Goal: Information Seeking & Learning: Learn about a topic

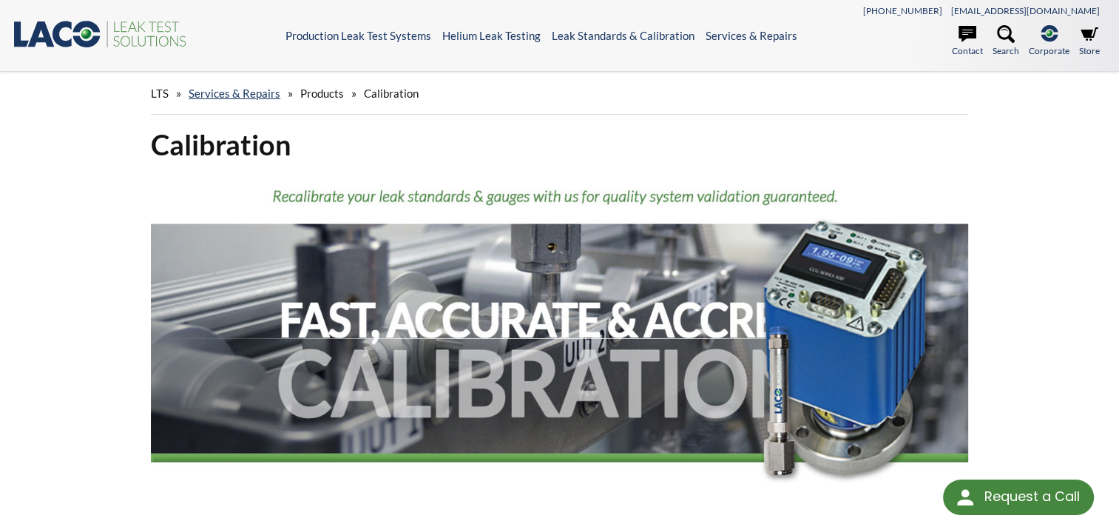
click at [309, 96] on span "Products" at bounding box center [322, 93] width 44 height 13
click at [315, 88] on span "Products" at bounding box center [322, 93] width 44 height 13
click at [353, 97] on div "LTS » Services & Repairs » Products » Calibration" at bounding box center [559, 93] width 817 height 42
click at [351, 95] on div "LTS » Services & Repairs » Products » Calibration" at bounding box center [559, 93] width 817 height 42
click at [260, 94] on link "Services & Repairs" at bounding box center [235, 93] width 92 height 13
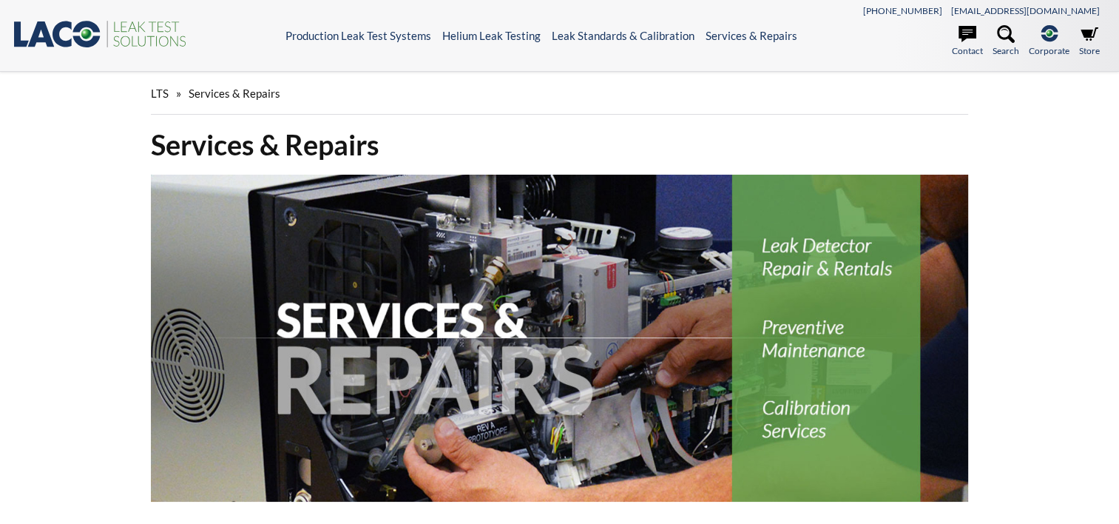
select select "Language Translate Widget"
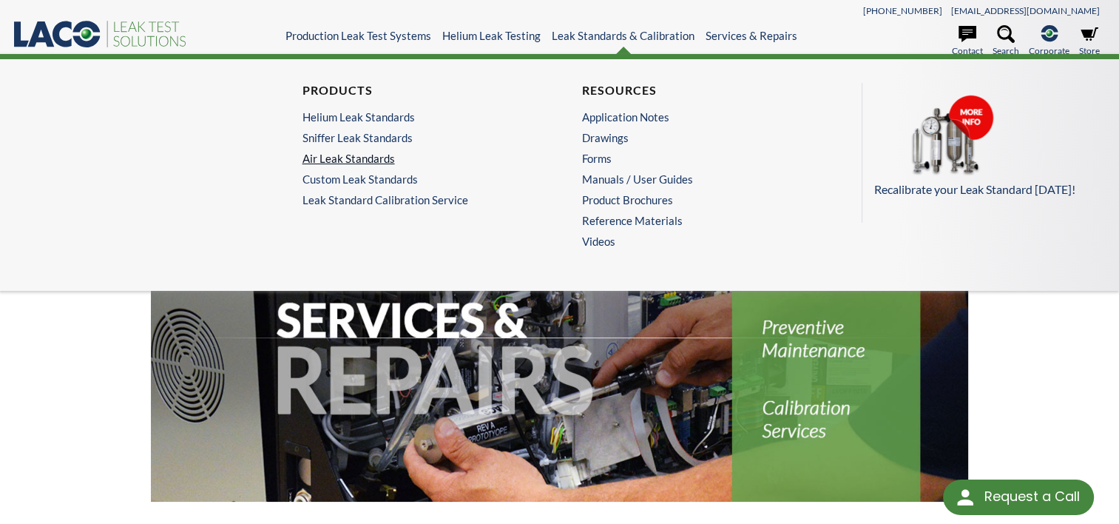
click at [377, 158] on link "Air Leak Standards" at bounding box center [416, 158] width 228 height 13
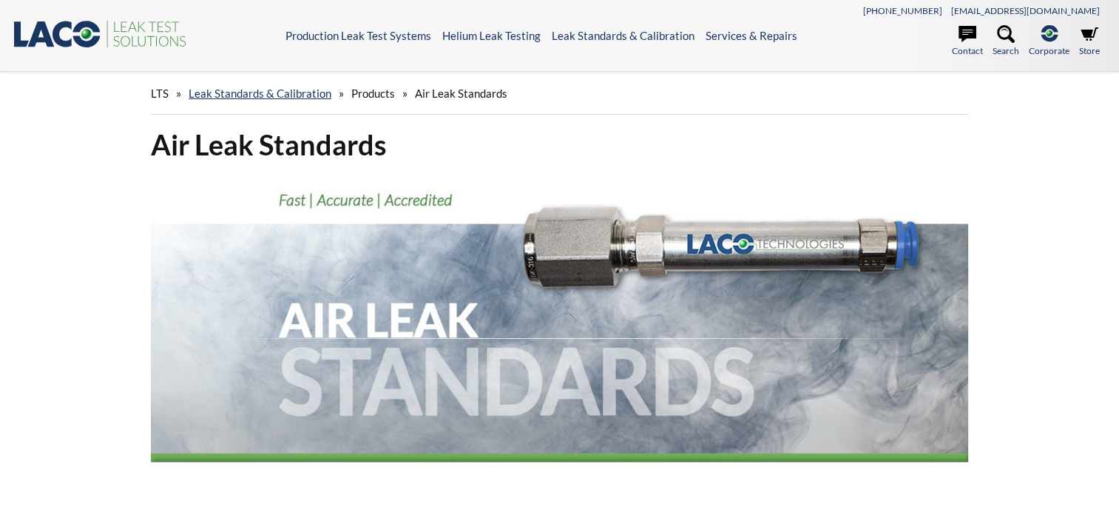
select select "Language Translate Widget"
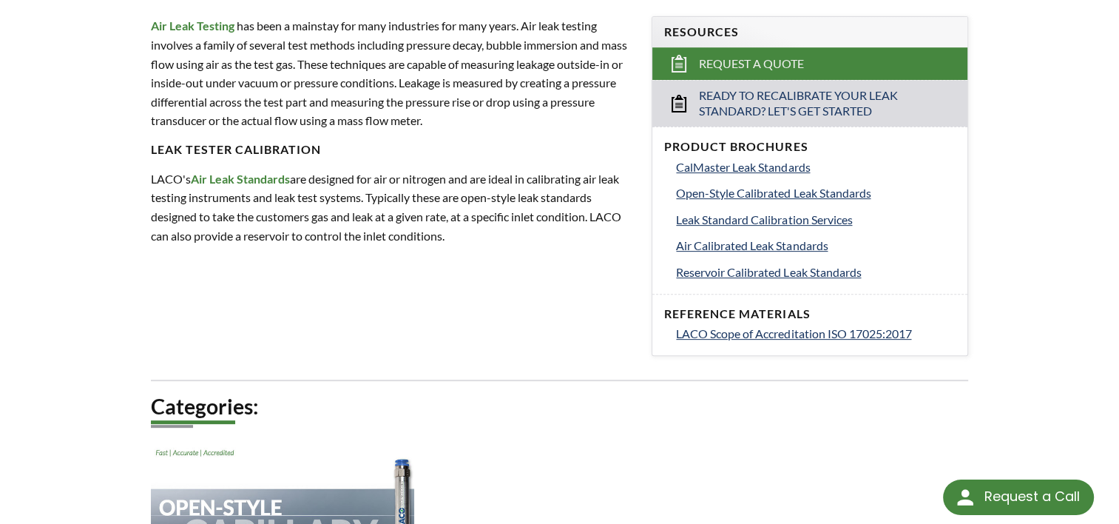
scroll to position [515, 0]
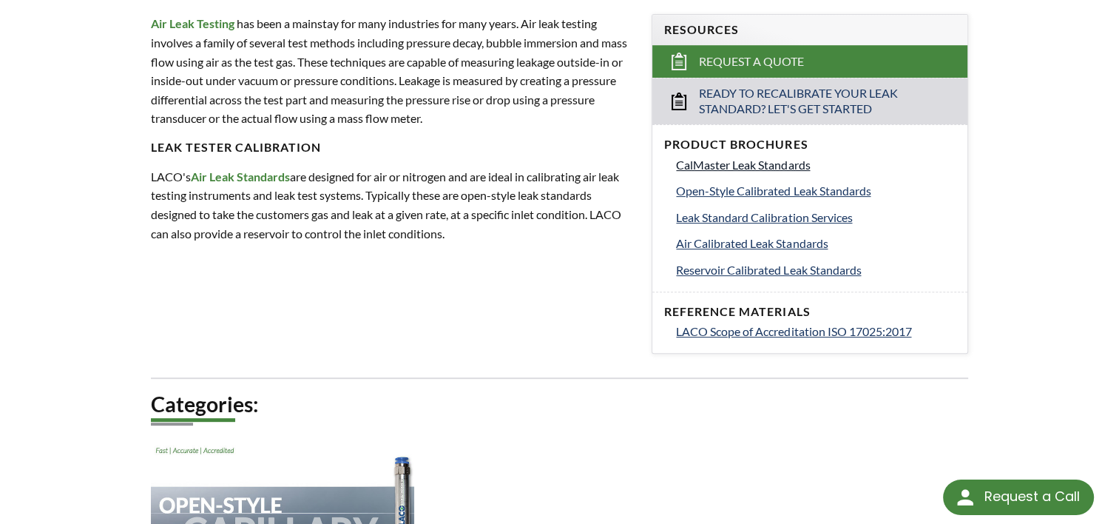
click at [747, 163] on span "CalMaster Leak Standards" at bounding box center [743, 165] width 134 height 14
click at [751, 189] on span "Open-Style Calibrated Leak Standards" at bounding box center [773, 190] width 194 height 14
click at [767, 240] on span "Air Calibrated Leak Standards" at bounding box center [752, 243] width 152 height 14
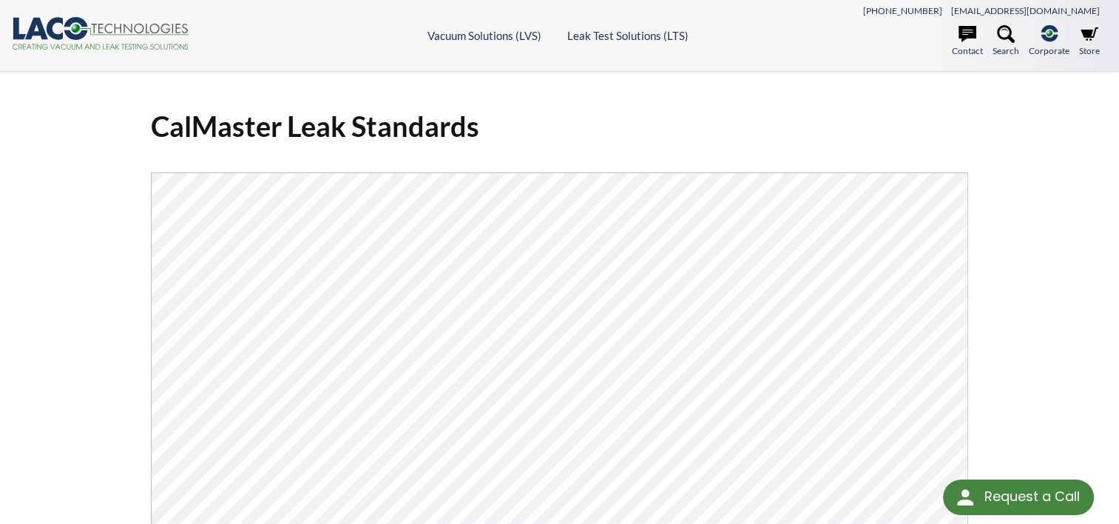
select select "Language Translate Widget"
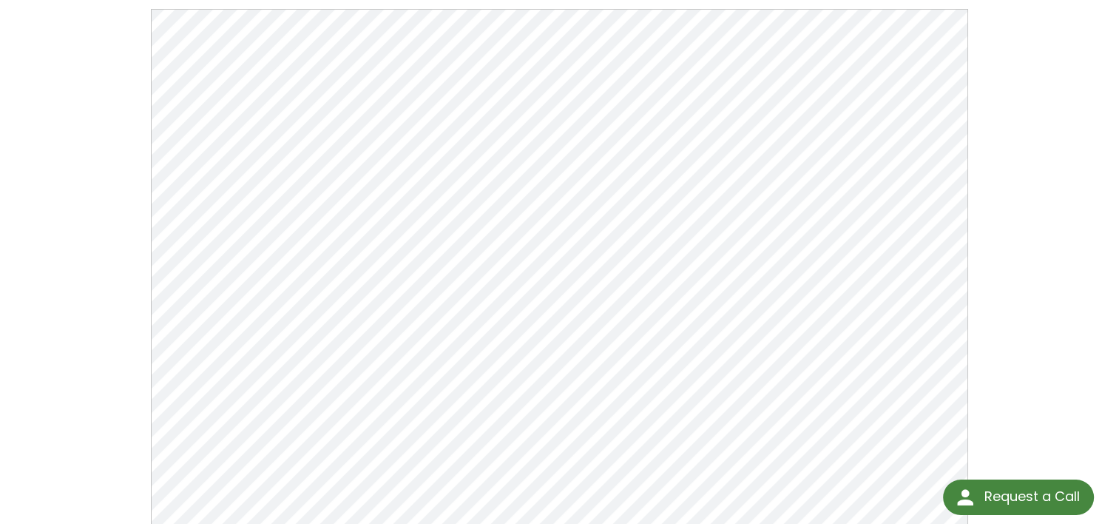
scroll to position [533, 0]
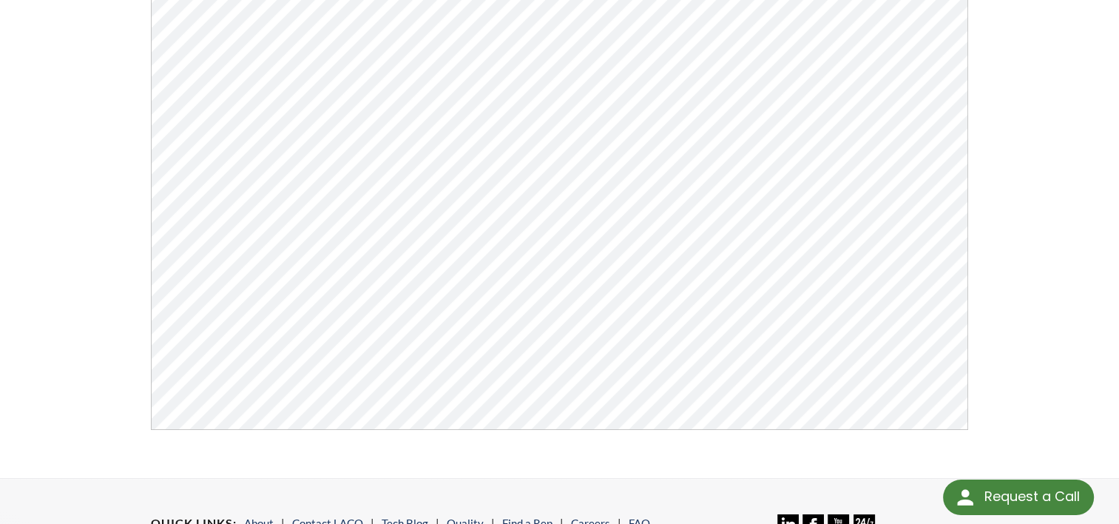
scroll to position [0, 0]
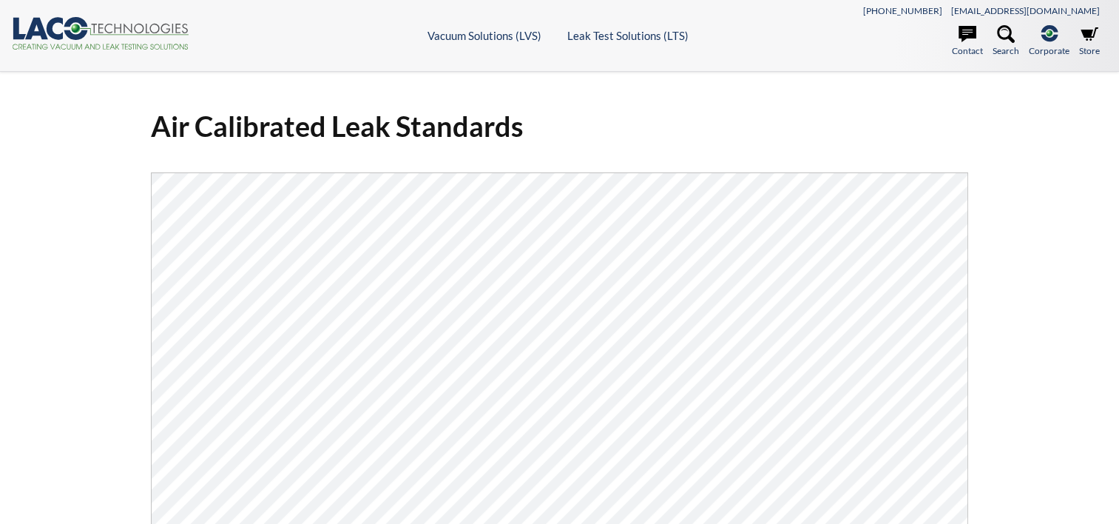
select select "Language Translate Widget"
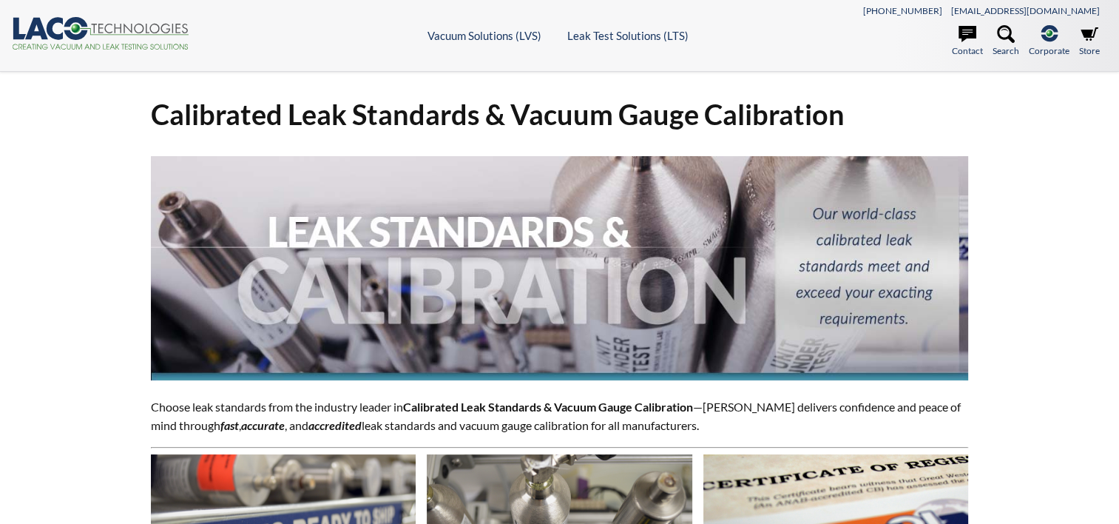
select select "Language Translate Widget"
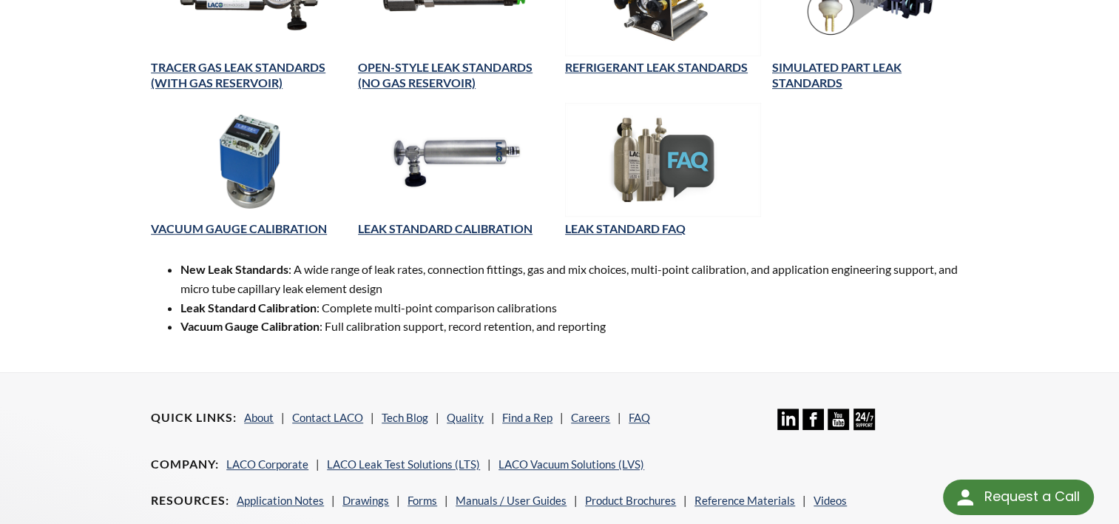
scroll to position [370, 0]
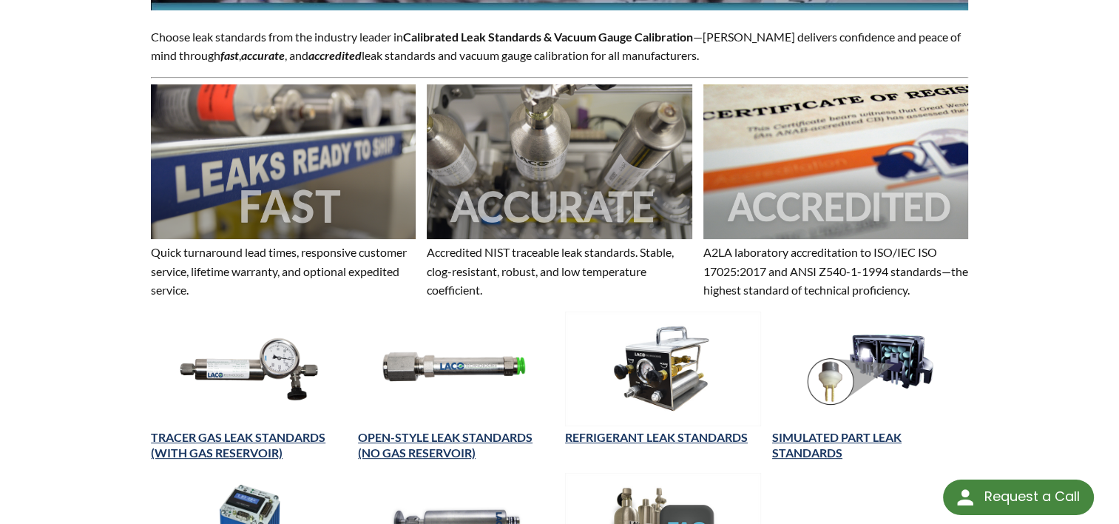
click at [496, 364] on img at bounding box center [456, 368] width 196 height 115
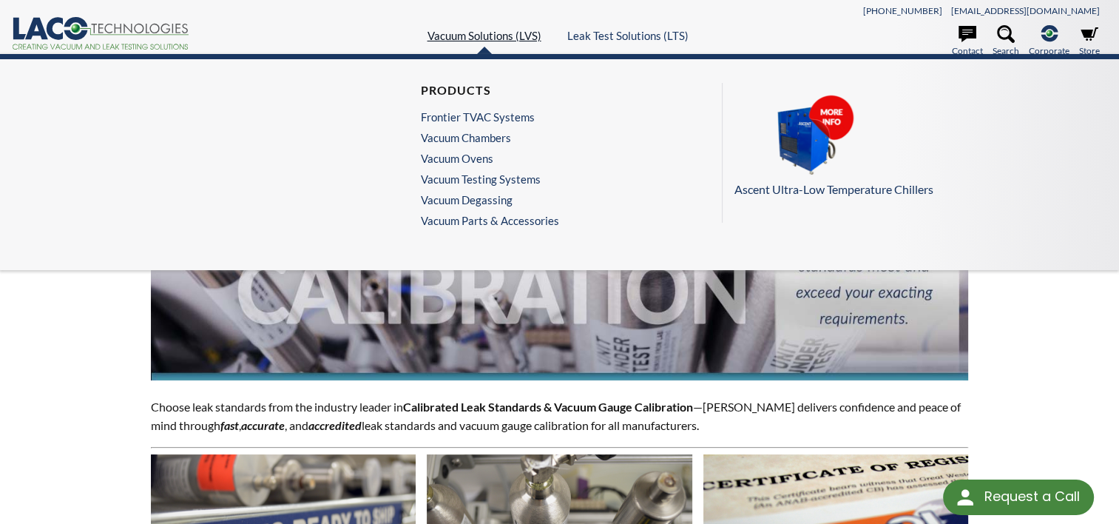
click at [486, 30] on link "Vacuum Solutions (LVS)" at bounding box center [484, 35] width 114 height 13
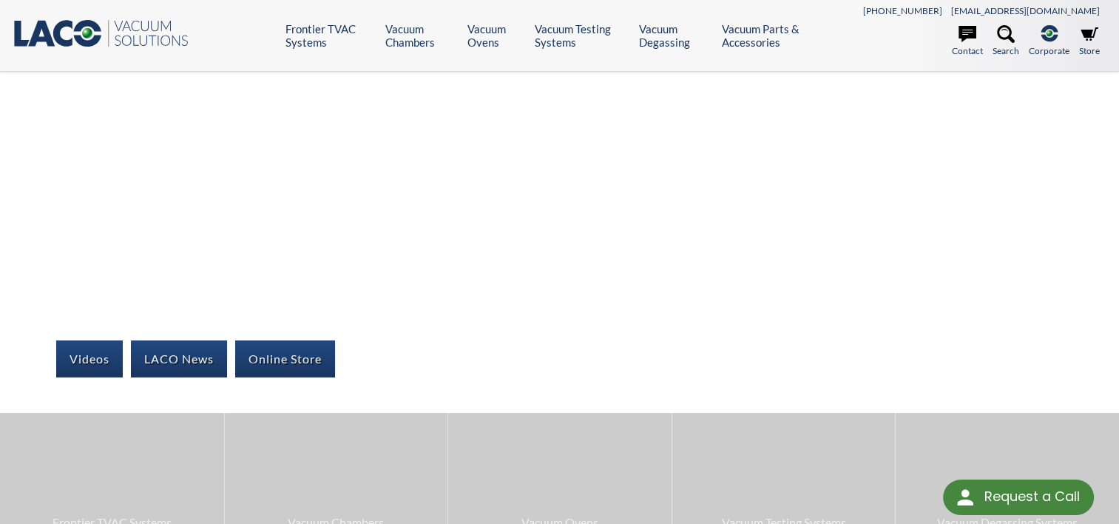
click at [47, 35] on icon at bounding box center [41, 34] width 27 height 26
select select "Language Translate Widget"
